Goal: Information Seeking & Learning: Learn about a topic

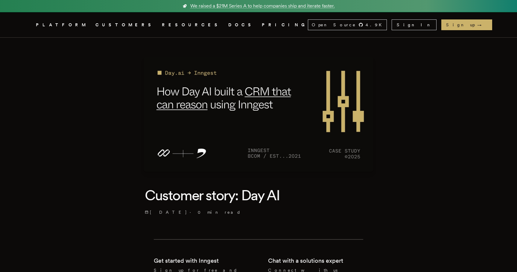
scroll to position [56, 0]
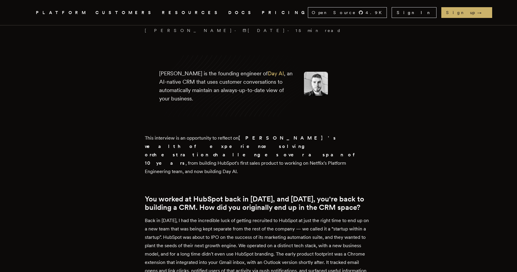
scroll to position [292, 0]
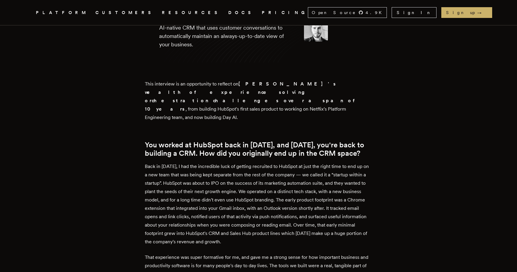
click at [253, 221] on p "Back in 2014, I had the incredible luck of getting recruited to HubSpot at just…" at bounding box center [258, 204] width 227 height 84
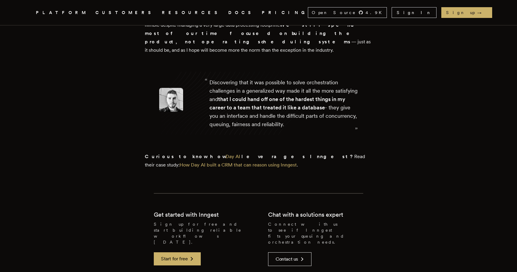
scroll to position [0, 0]
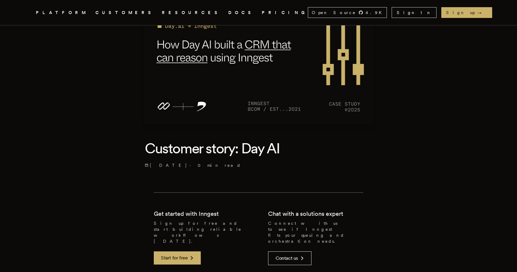
scroll to position [47, 0]
